Goal: Task Accomplishment & Management: Manage account settings

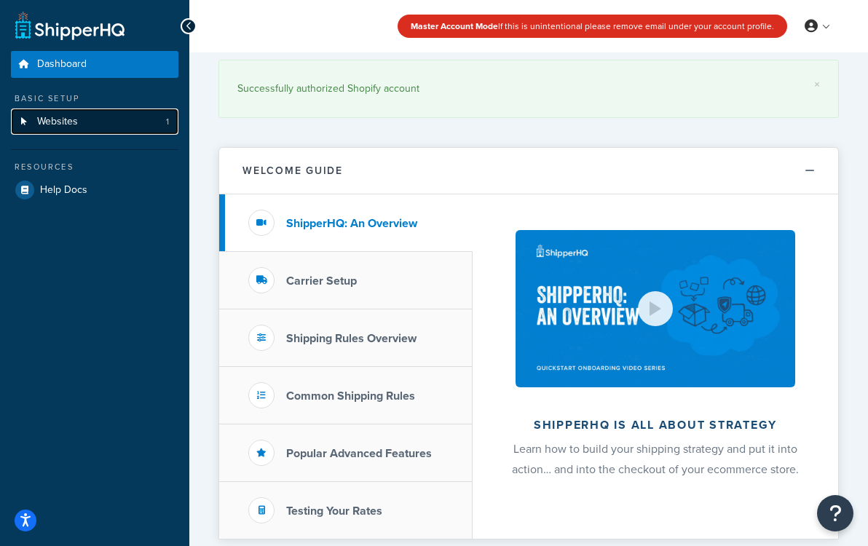
click at [52, 117] on span "Websites" at bounding box center [57, 122] width 41 height 12
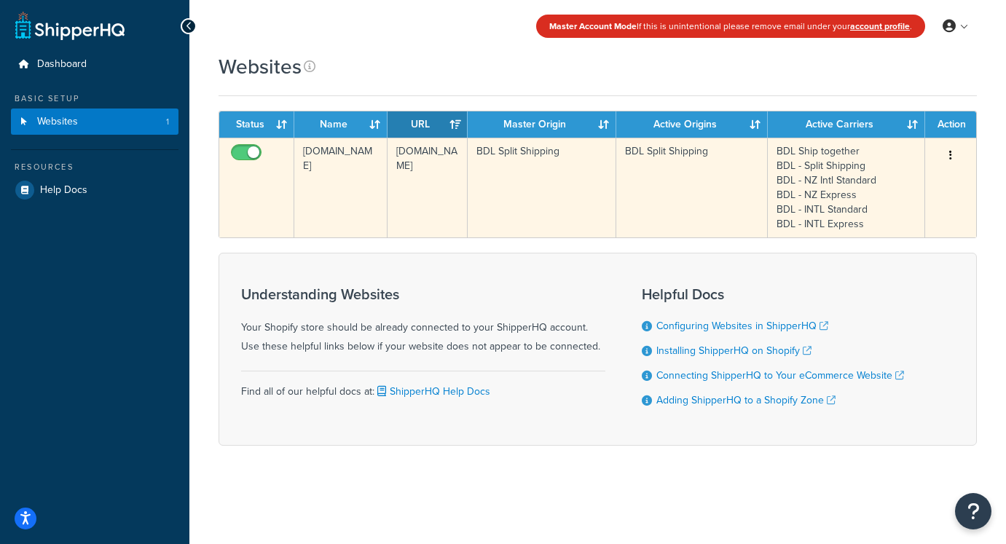
click at [867, 155] on button "button" at bounding box center [950, 155] width 20 height 23
click at [867, 175] on link "Edit" at bounding box center [891, 185] width 115 height 30
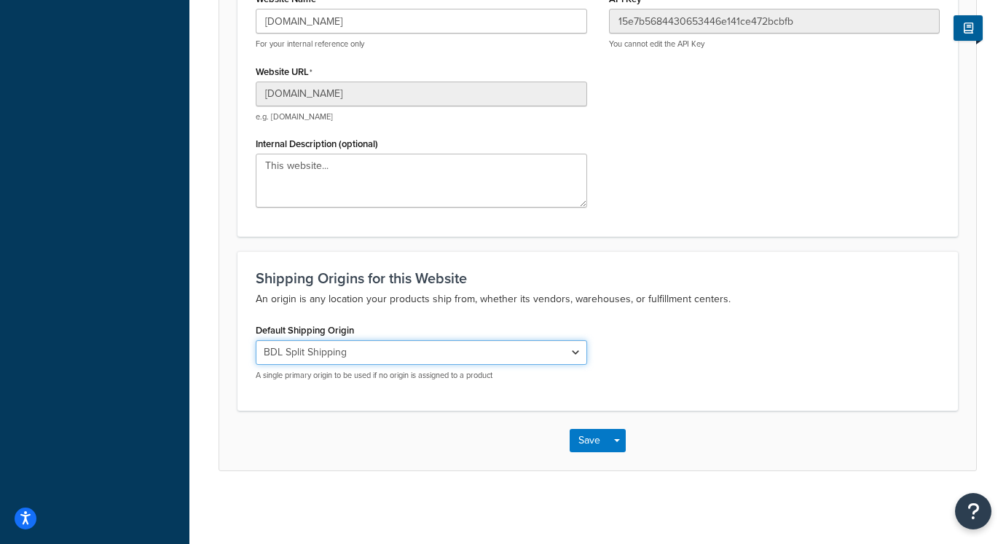
click at [526, 351] on select "El Famoso Artist Endeavor (OG) Graphik Dimensions Artivise Printful Caroline Wh…" at bounding box center [421, 352] width 331 height 25
select select "60886"
click at [256, 340] on select "El Famoso Artist Endeavor (OG) Graphik Dimensions Artivise Printful Caroline Wh…" at bounding box center [421, 352] width 331 height 25
click at [587, 447] on button "Save" at bounding box center [588, 440] width 39 height 23
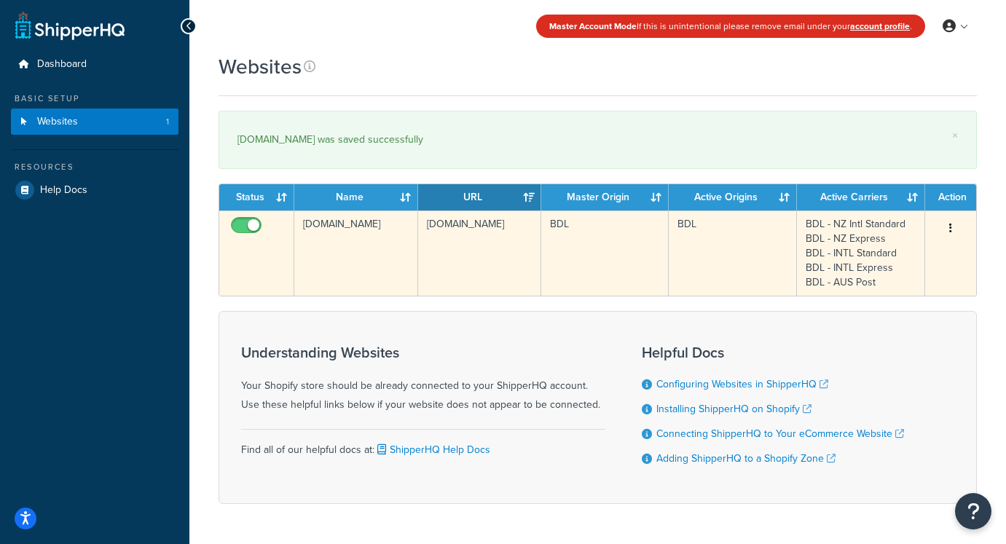
click at [947, 227] on button "button" at bounding box center [950, 228] width 20 height 23
click at [861, 260] on link "Edit" at bounding box center [891, 257] width 115 height 30
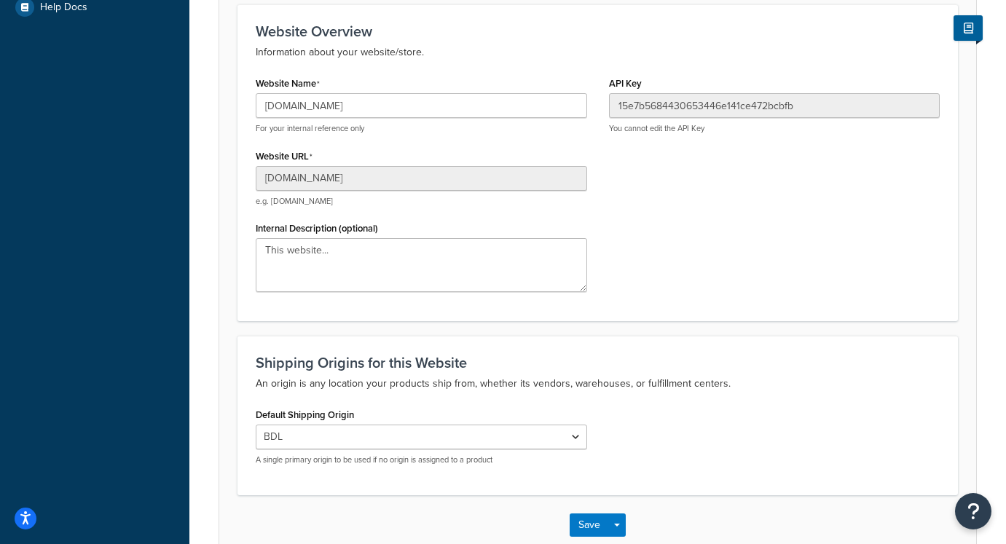
scroll to position [189, 0]
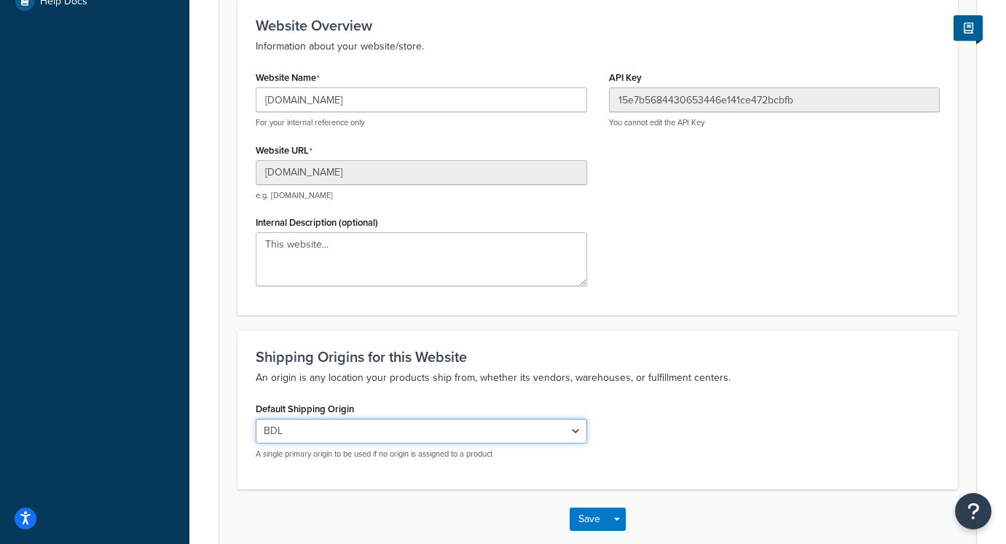
click at [309, 428] on select "El Famoso Artist Endeavor (OG) Graphik Dimensions Artivise Printful [PERSON_NAM…" at bounding box center [421, 431] width 331 height 25
select select "64856"
click at [256, 419] on select "El Famoso Artist Endeavor (OG) Graphik Dimensions Artivise Printful [PERSON_NAM…" at bounding box center [421, 431] width 331 height 25
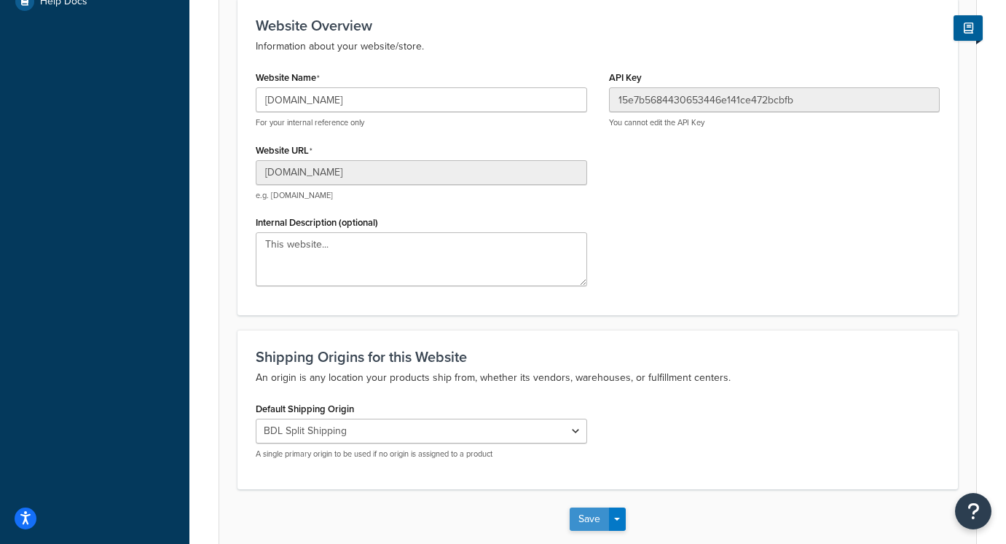
click at [578, 513] on button "Save" at bounding box center [588, 519] width 39 height 23
